Goal: Task Accomplishment & Management: Use online tool/utility

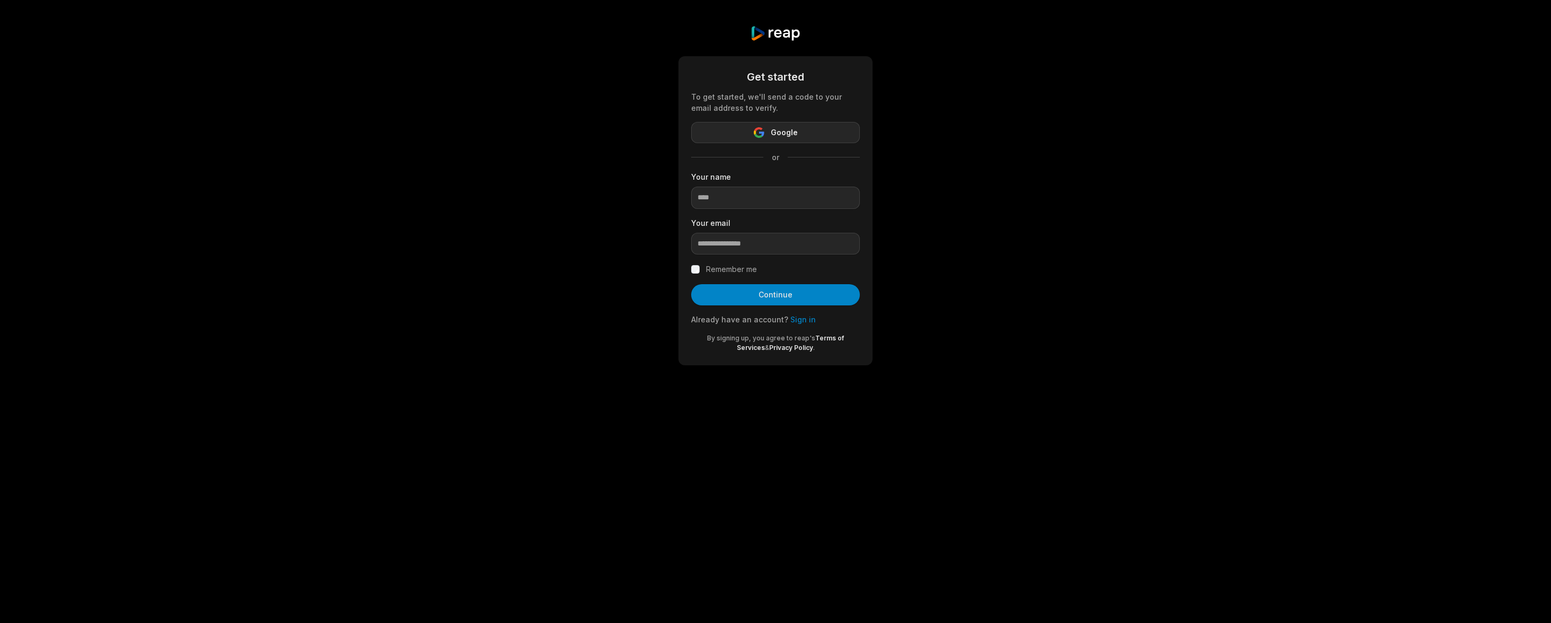
click at [770, 141] on button "Google" at bounding box center [775, 132] width 169 height 21
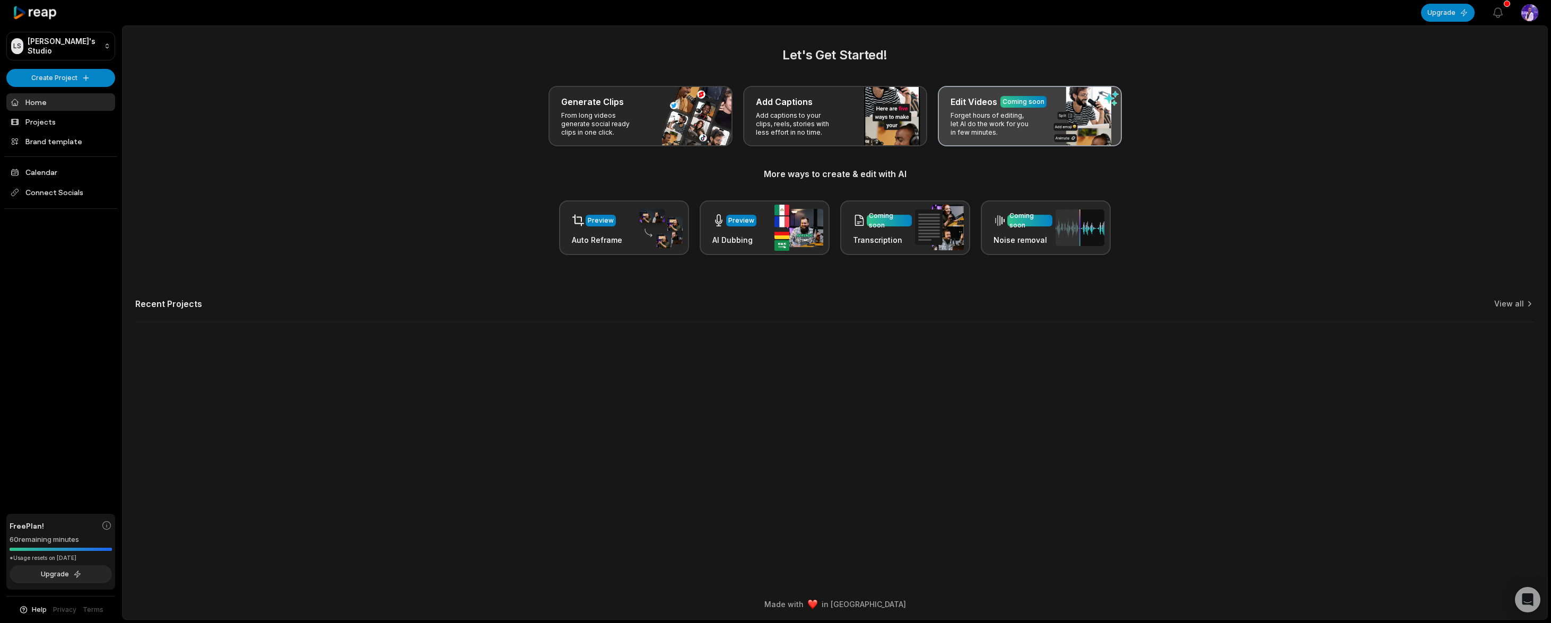
click at [1023, 131] on p "Forget hours of editing, let AI do the work for you in few minutes." at bounding box center [992, 123] width 82 height 25
drag, startPoint x: 1079, startPoint y: 103, endPoint x: 1079, endPoint y: 110, distance: 6.9
click at [1079, 110] on div "Edit Videos Coming soon Forget hours of editing, let AI do the work for you in …" at bounding box center [1030, 116] width 184 height 60
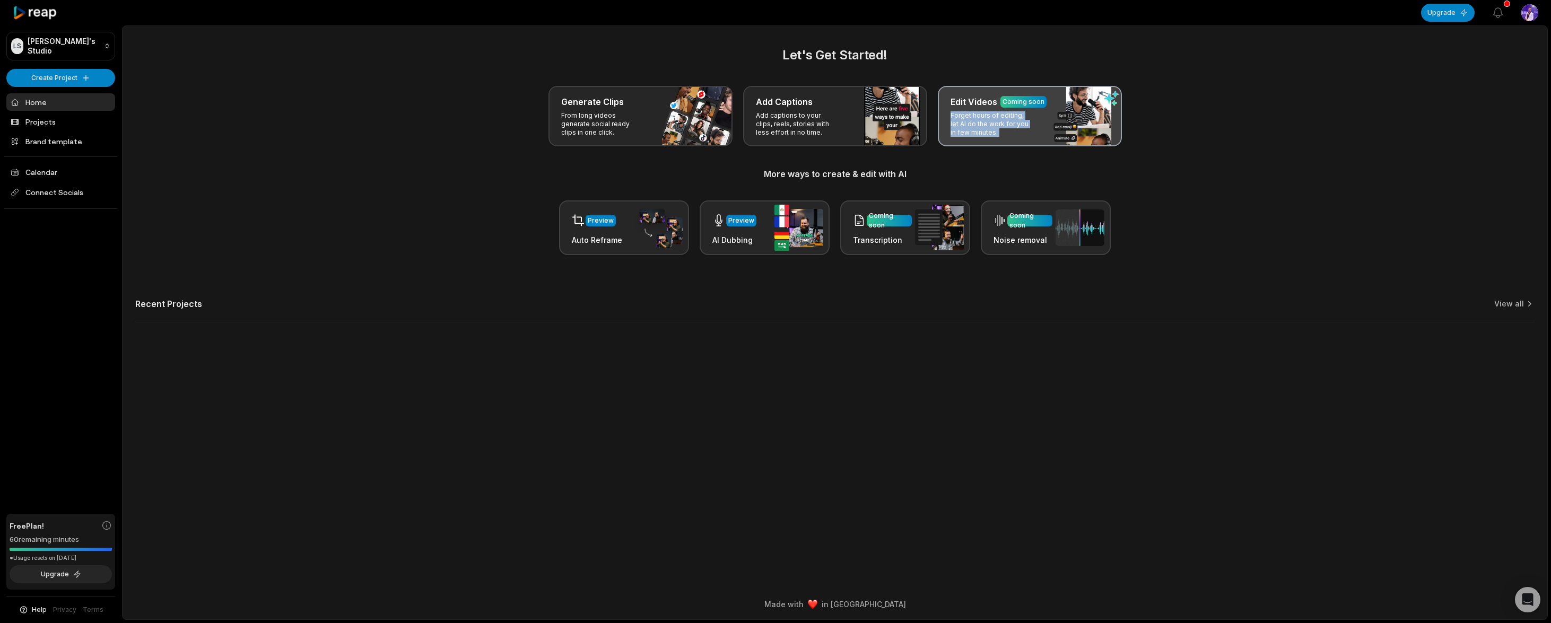
click at [1079, 110] on div "Edit Videos Coming soon Forget hours of editing, let AI do the work for you in …" at bounding box center [1030, 116] width 184 height 60
click at [477, 220] on div "Preview Auto Reframe Preview AI Dubbing Coming soon Transcription Coming soon N…" at bounding box center [834, 228] width 1399 height 55
click at [475, 218] on div "Preview Auto Reframe Preview AI Dubbing Coming soon Transcription Coming soon N…" at bounding box center [834, 228] width 1399 height 55
click at [1499, 13] on icon "button" at bounding box center [1498, 12] width 13 height 13
click at [1247, 162] on div "Let's Get Started! Generate Clips From long videos generate social ready clips …" at bounding box center [834, 151] width 1399 height 210
